Goal: Task Accomplishment & Management: Manage account settings

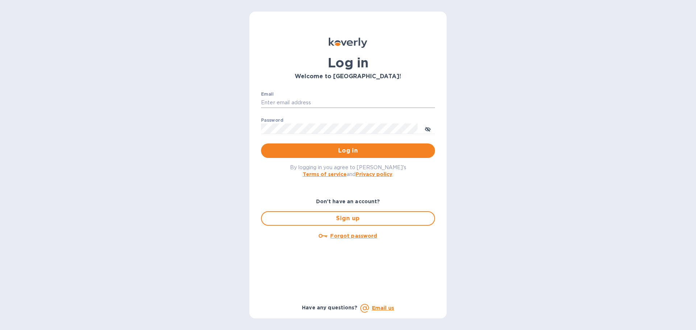
click at [337, 102] on input "Email" at bounding box center [348, 103] width 174 height 11
type input "[EMAIL_ADDRESS][DOMAIN_NAME]"
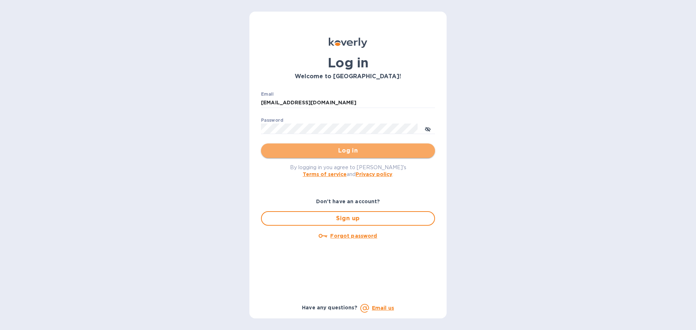
click at [346, 152] on span "Log in" at bounding box center [348, 150] width 162 height 9
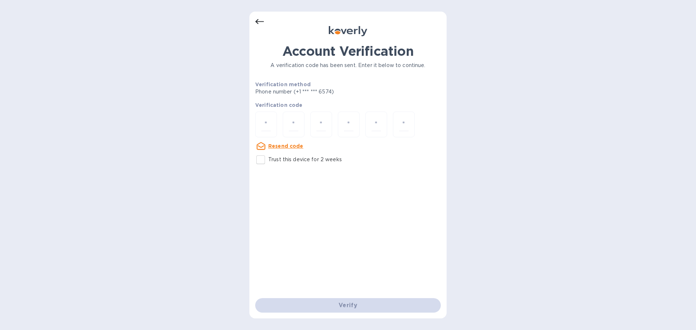
drag, startPoint x: 268, startPoint y: 118, endPoint x: 294, endPoint y: 100, distance: 32.1
click at [269, 118] on input "number" at bounding box center [265, 124] width 9 height 13
type input "4"
type input "9"
type input "2"
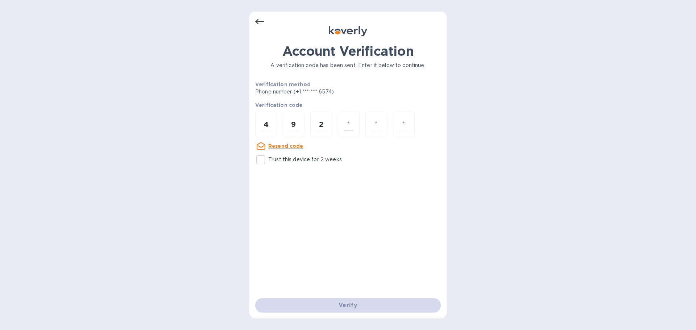
type input "7"
type input "2"
type input "1"
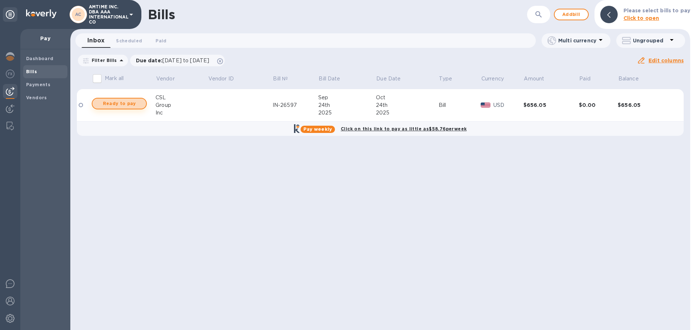
click at [124, 103] on span "Ready to pay" at bounding box center [119, 103] width 42 height 9
checkbox input "true"
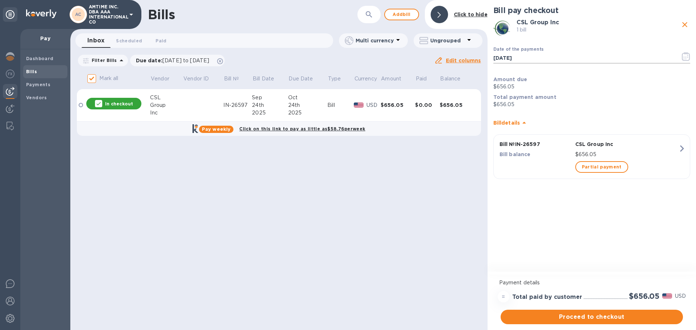
click at [688, 54] on icon "button" at bounding box center [686, 56] width 8 height 9
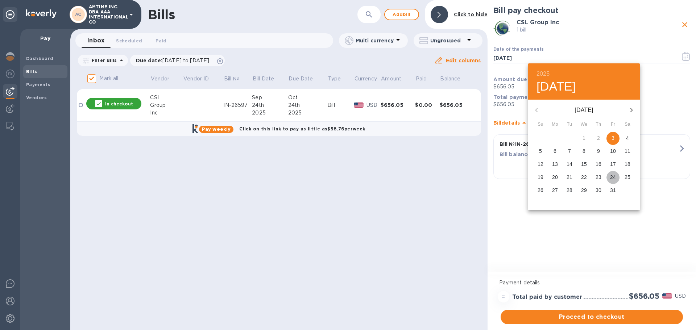
drag, startPoint x: 612, startPoint y: 174, endPoint x: 492, endPoint y: 117, distance: 132.8
click at [612, 174] on p "24" at bounding box center [613, 177] width 6 height 7
type input "10/24/2025"
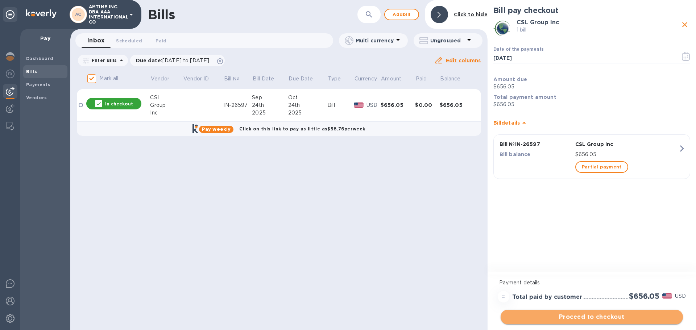
click at [589, 317] on span "Proceed to checkout" at bounding box center [591, 317] width 171 height 9
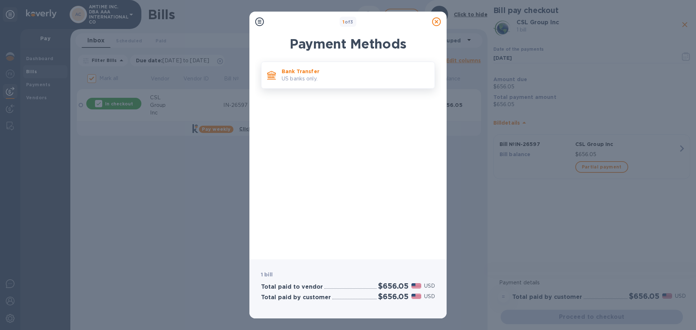
click at [313, 66] on div "Bank Transfer US banks only." at bounding box center [355, 75] width 153 height 21
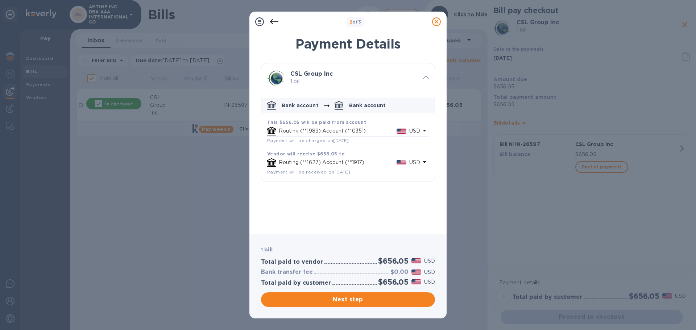
click at [341, 125] on div "Routing (**1989) Account (**0351) USD" at bounding box center [344, 131] width 156 height 12
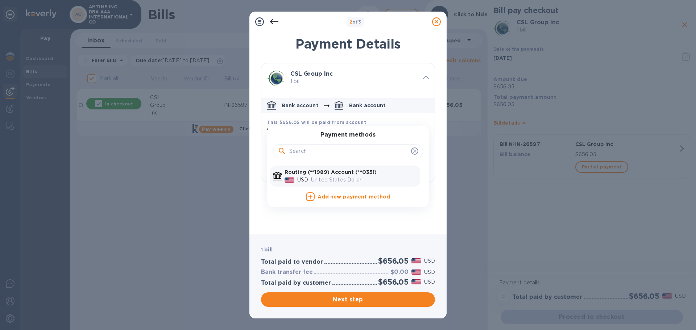
click at [415, 153] on icon "default-method" at bounding box center [415, 151] width 6 height 6
click at [416, 151] on icon "default-method" at bounding box center [415, 151] width 6 height 6
click at [324, 175] on div "United States Dollar" at bounding box center [364, 180] width 109 height 11
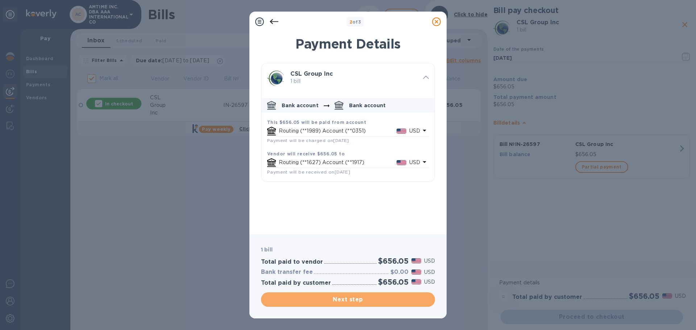
drag, startPoint x: 354, startPoint y: 299, endPoint x: 354, endPoint y: 277, distance: 22.5
click at [354, 298] on span "Next step" at bounding box center [348, 299] width 162 height 9
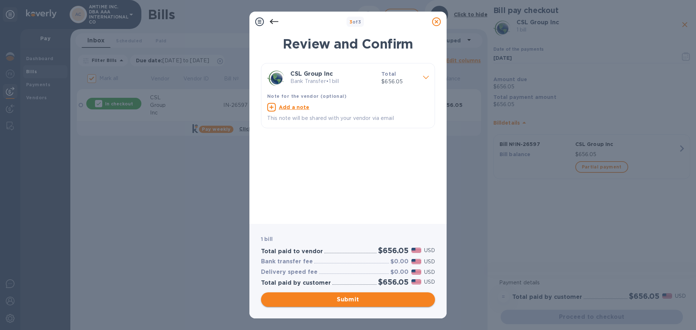
click at [365, 297] on span "Submit" at bounding box center [348, 299] width 162 height 9
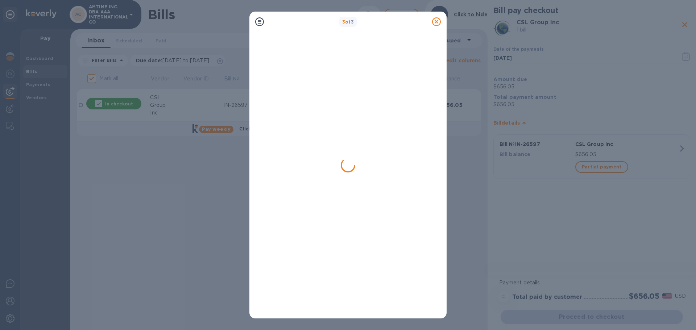
checkbox input "false"
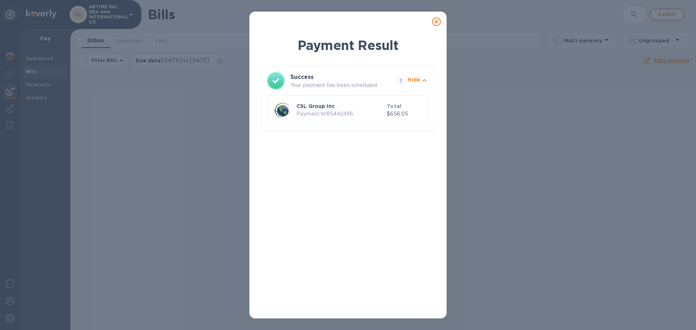
click at [435, 22] on icon at bounding box center [436, 21] width 9 height 9
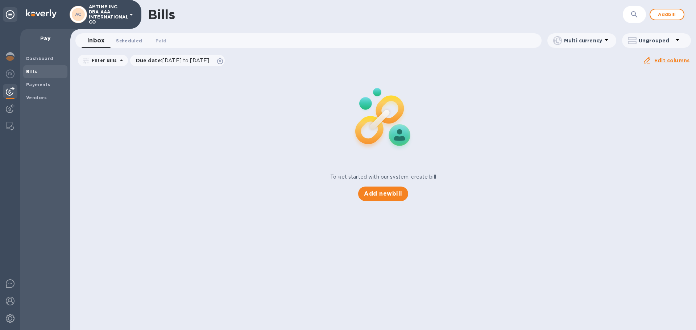
click at [132, 40] on span "Scheduled 0" at bounding box center [129, 41] width 26 height 8
